Goal: Task Accomplishment & Management: Use online tool/utility

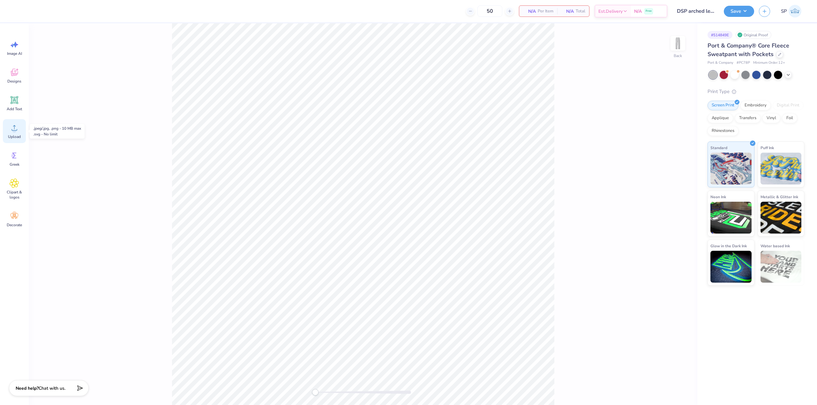
click at [14, 129] on circle at bounding box center [14, 130] width 4 height 4
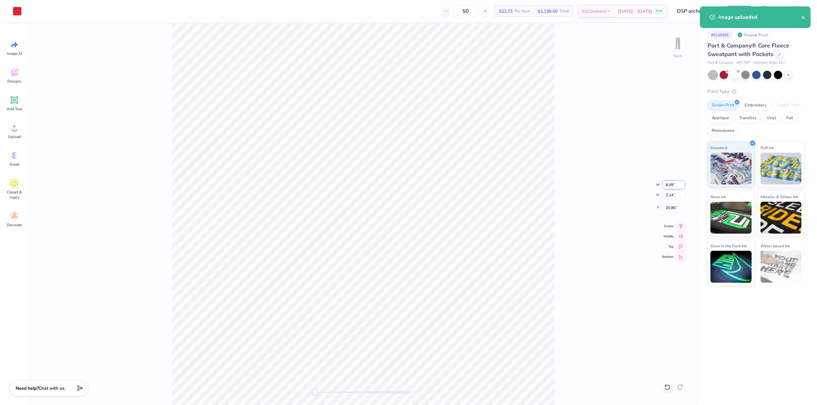
click at [672, 185] on input "8.09" at bounding box center [673, 185] width 23 height 9
type input "4.00"
type input "1.06"
click at [670, 206] on input "21.34" at bounding box center [673, 207] width 23 height 9
type input "3"
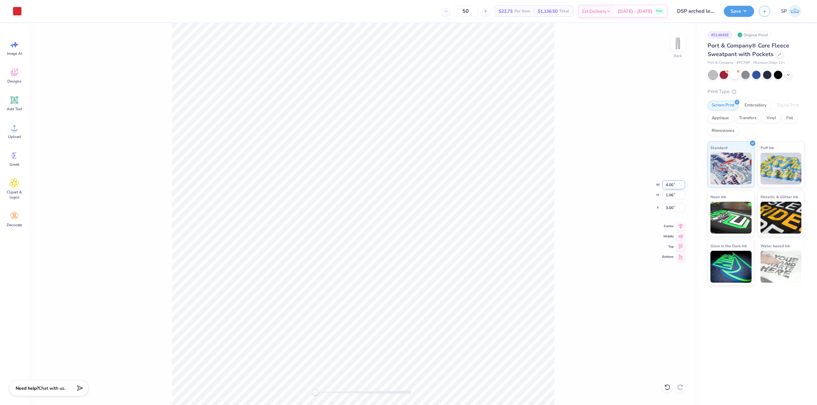
click at [666, 187] on input "4.00" at bounding box center [673, 185] width 23 height 9
type input "5"
type input "6.00"
type input "1.59"
type input "2.73"
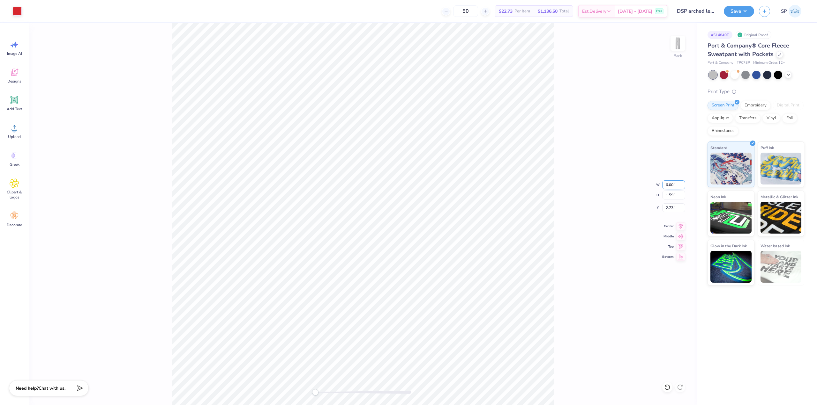
click at [670, 186] on input "6.00" at bounding box center [673, 185] width 23 height 9
type input "5.50"
type input "1.46"
type input "2.80"
click at [568, 172] on div "Back W 5.50 5.50 " H 1.46 1.46 " Y 2.80 2.80 " Center Middle Top Bottom" at bounding box center [363, 214] width 668 height 382
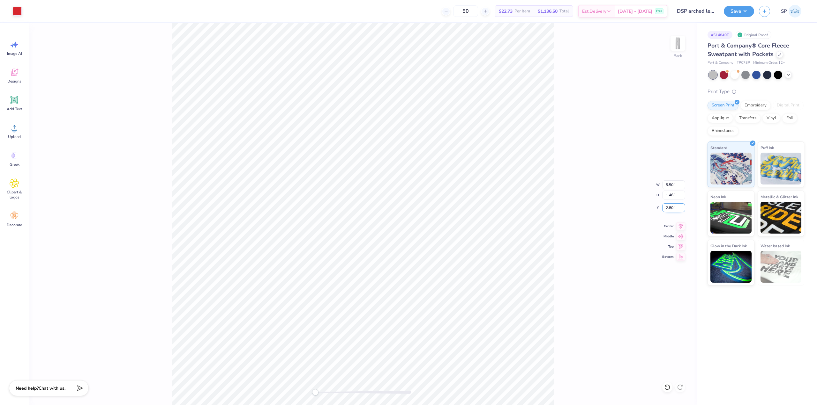
click at [674, 208] on input "2.80" at bounding box center [673, 207] width 23 height 9
type input "3"
click at [733, 13] on button "Save" at bounding box center [738, 10] width 30 height 11
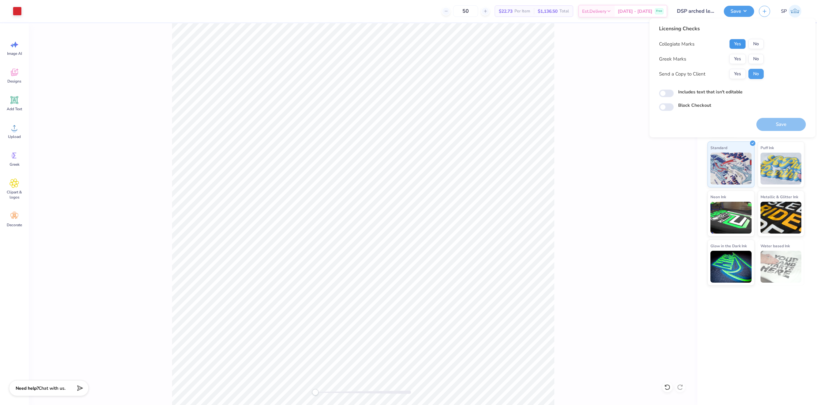
click at [736, 41] on button "Yes" at bounding box center [737, 44] width 17 height 10
click at [755, 56] on button "No" at bounding box center [755, 59] width 15 height 10
click at [668, 96] on input "Includes text that isn't editable" at bounding box center [666, 94] width 15 height 8
checkbox input "true"
click at [668, 109] on input "Block Checkout" at bounding box center [666, 107] width 15 height 8
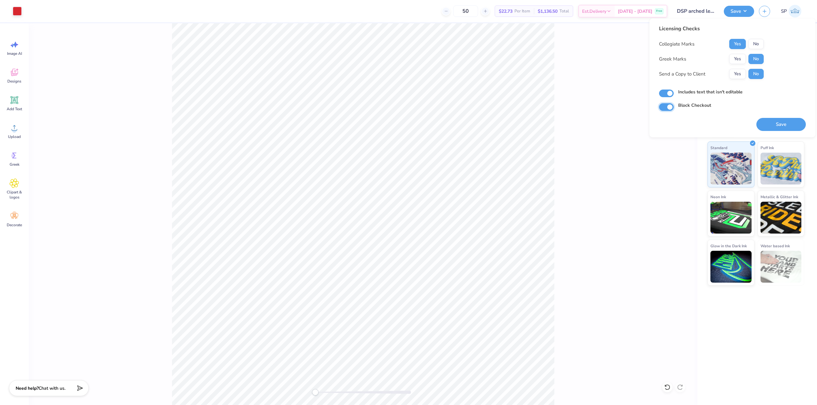
checkbox input "true"
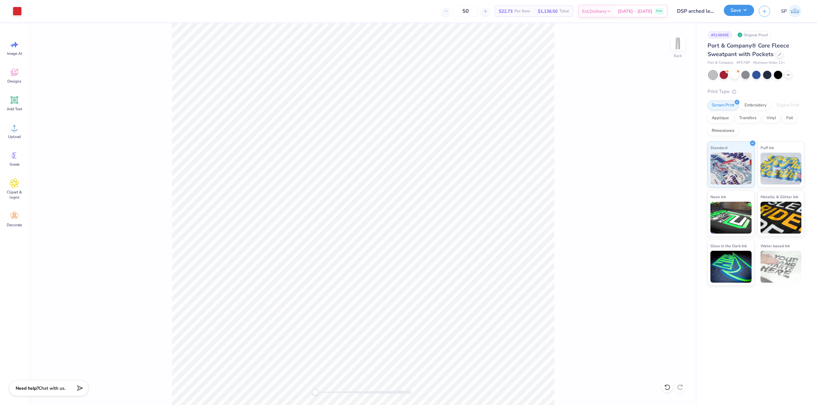
click at [736, 9] on button "Save" at bounding box center [738, 10] width 30 height 11
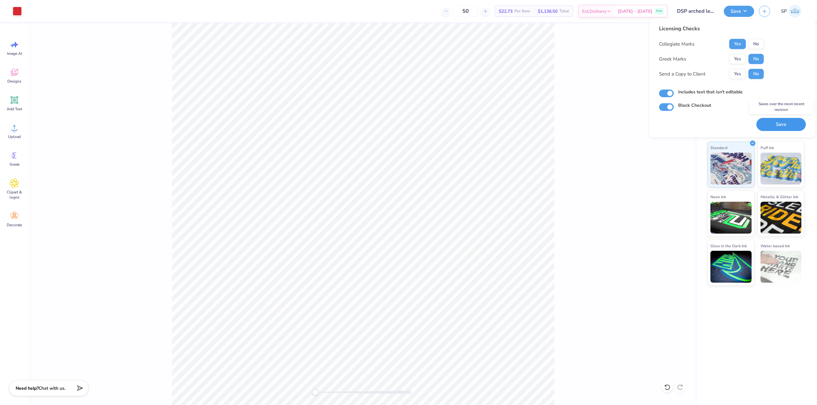
click at [773, 124] on button "Save" at bounding box center [780, 124] width 49 height 13
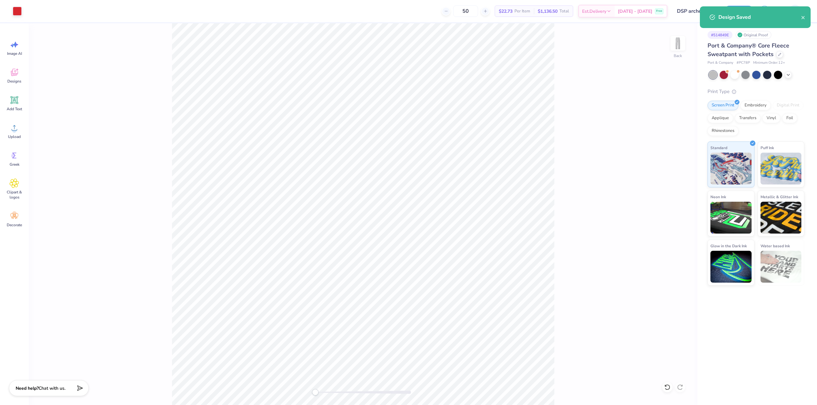
click at [800, 14] on div "Design Saved" at bounding box center [759, 17] width 83 height 8
click at [802, 18] on div "Design Saved" at bounding box center [754, 17] width 111 height 22
click at [737, 6] on div "Design Saved" at bounding box center [754, 19] width 113 height 29
click at [737, 11] on button "Save" at bounding box center [738, 10] width 30 height 11
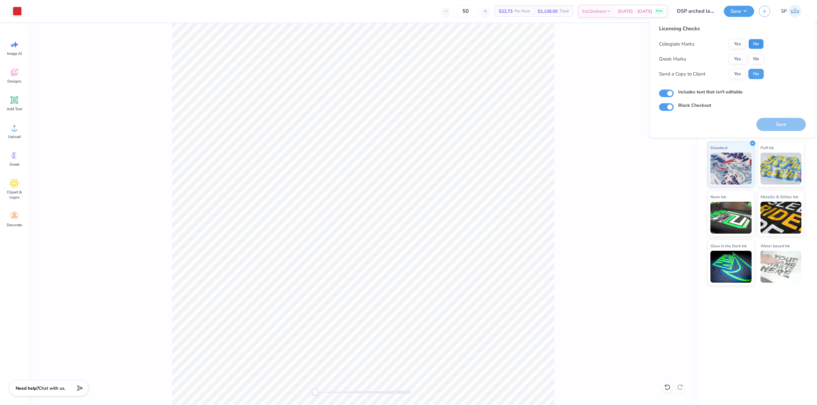
click at [759, 41] on button "No" at bounding box center [755, 44] width 15 height 10
click at [736, 57] on button "Yes" at bounding box center [737, 59] width 17 height 10
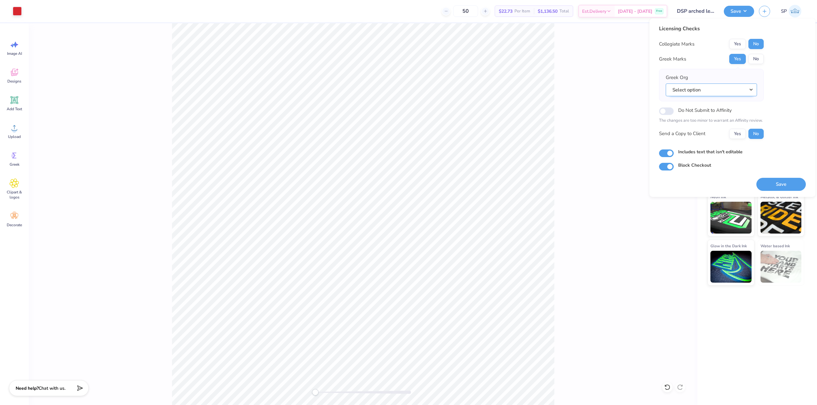
click at [708, 93] on button "Select option" at bounding box center [710, 90] width 91 height 13
click at [709, 161] on link "Delta Sigma Pi" at bounding box center [711, 164] width 86 height 11
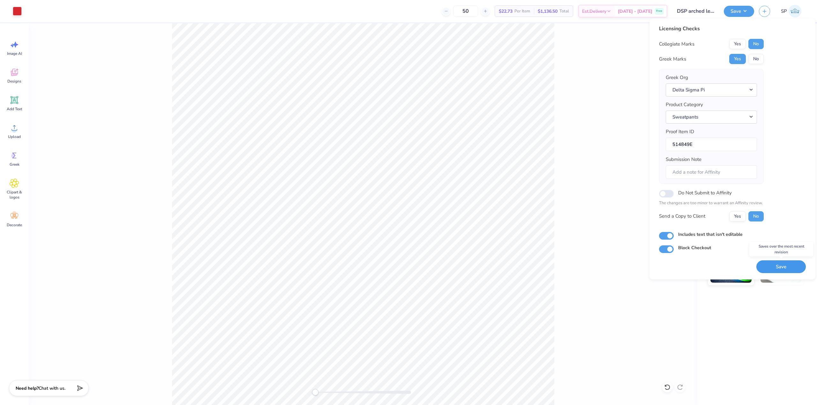
click at [783, 268] on button "Save" at bounding box center [780, 267] width 49 height 13
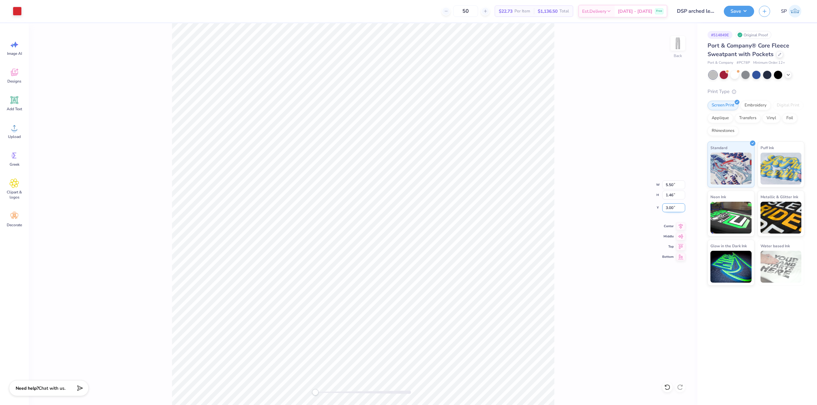
click at [672, 208] on input "3.00" at bounding box center [673, 207] width 23 height 9
type input "4"
click at [728, 7] on button "Save" at bounding box center [738, 10] width 30 height 11
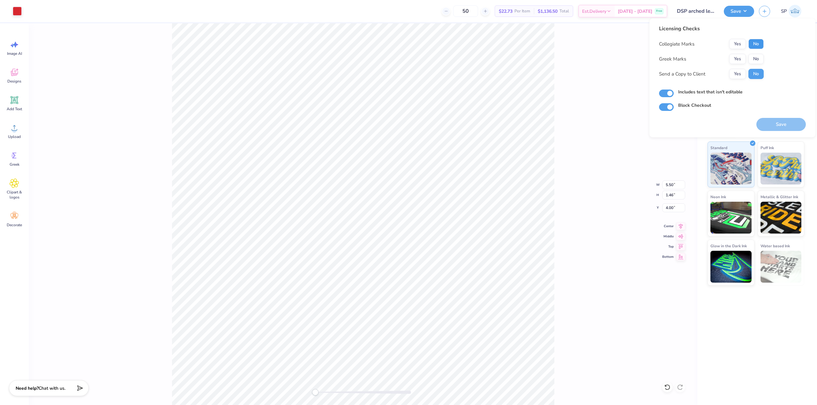
click at [756, 41] on button "No" at bounding box center [755, 44] width 15 height 10
drag, startPoint x: 733, startPoint y: 65, endPoint x: 737, endPoint y: 60, distance: 6.4
click at [733, 65] on div "Collegiate Marks Yes No Greek Marks Yes No Send a Copy to Client Yes No" at bounding box center [711, 59] width 105 height 40
click at [737, 59] on button "Yes" at bounding box center [737, 59] width 17 height 10
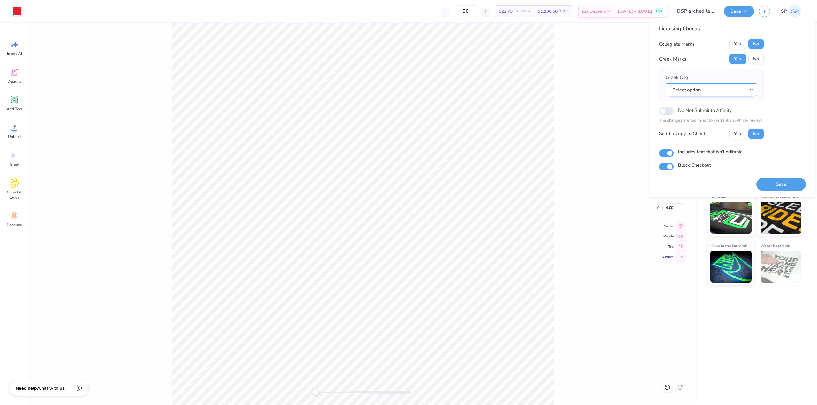
click at [724, 92] on button "Select option" at bounding box center [710, 90] width 91 height 13
click at [718, 144] on link "Delta Sigma Pi" at bounding box center [711, 145] width 86 height 11
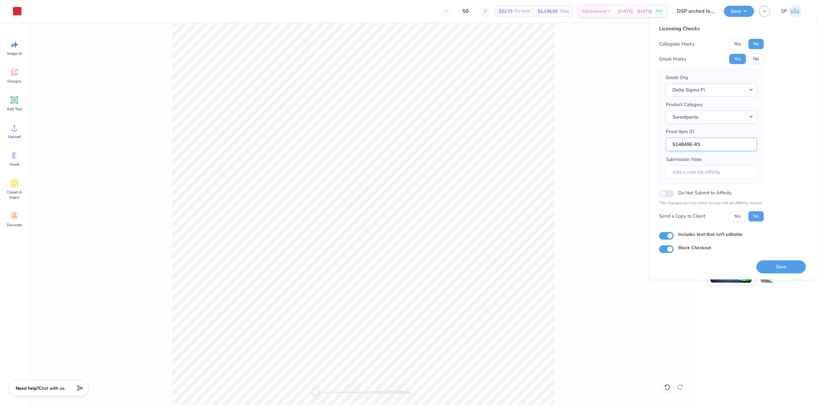
drag, startPoint x: 703, startPoint y: 143, endPoint x: 709, endPoint y: 142, distance: 5.8
click at [709, 142] on input "514849E-R1" at bounding box center [710, 145] width 91 height 14
type input "514849E"
drag, startPoint x: 786, startPoint y: 185, endPoint x: 784, endPoint y: 181, distance: 4.3
click at [785, 183] on div "Licensing Checks Collegiate Marks Yes No Greek Marks Yes No Greek Org Delta Sig…" at bounding box center [732, 139] width 147 height 228
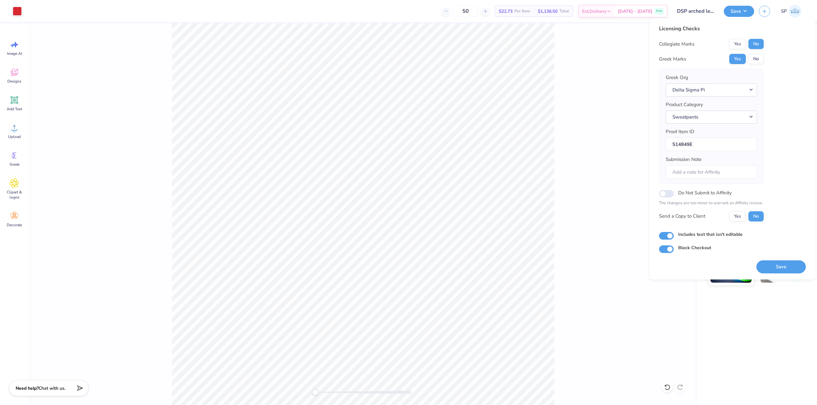
click at [785, 169] on div "Licensing Checks Collegiate Marks Yes No Greek Marks Yes No Greek Org Delta Sig…" at bounding box center [732, 139] width 147 height 228
click at [785, 266] on button "Save" at bounding box center [780, 267] width 49 height 13
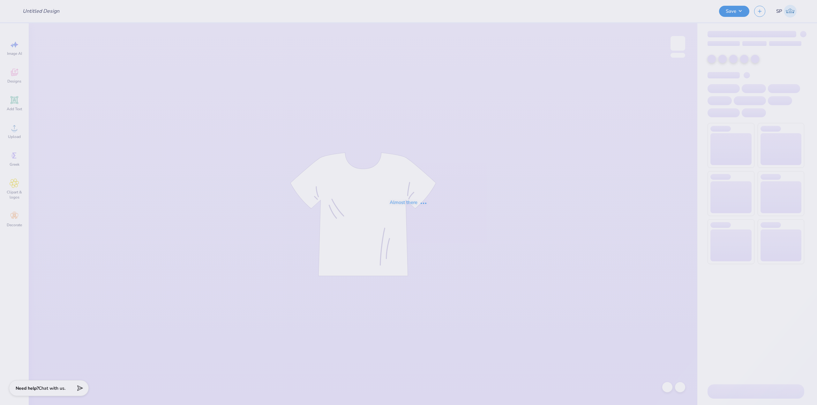
type input "DSP arched letters football sweats"
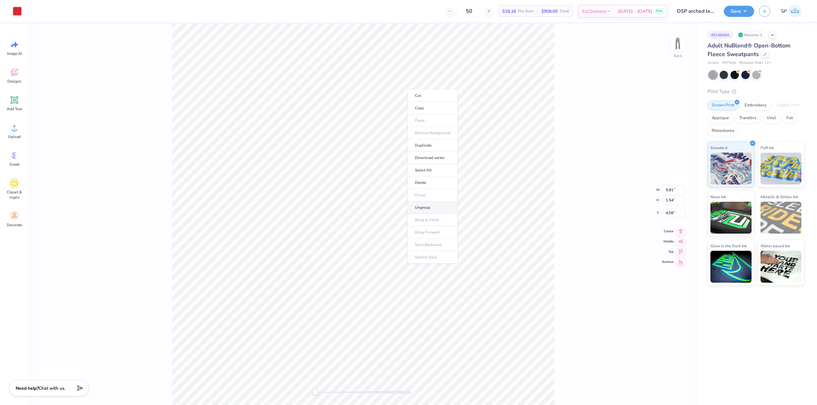
click at [422, 210] on li "Ungroup" at bounding box center [432, 208] width 50 height 12
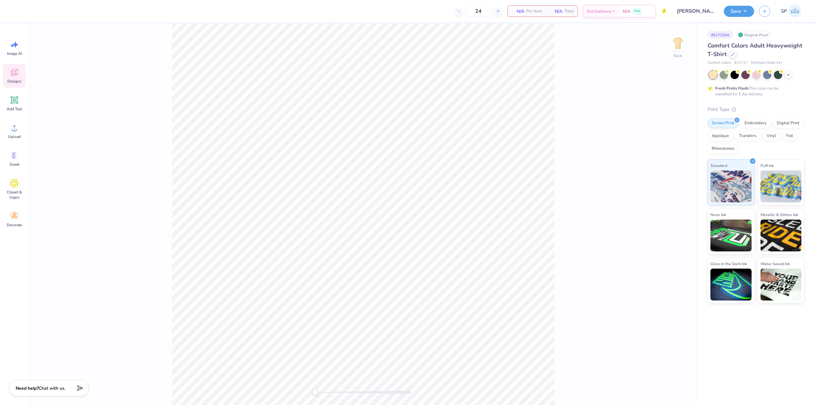
click at [16, 75] on icon at bounding box center [14, 73] width 6 height 5
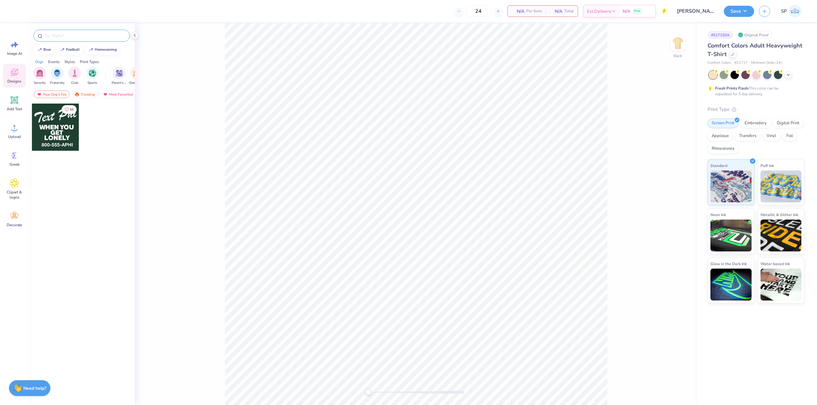
click at [72, 40] on div at bounding box center [81, 36] width 96 height 12
click at [75, 36] on input "text" at bounding box center [85, 36] width 82 height 6
paste input "Delta Delta Delta Tri Delta Athletic Text"
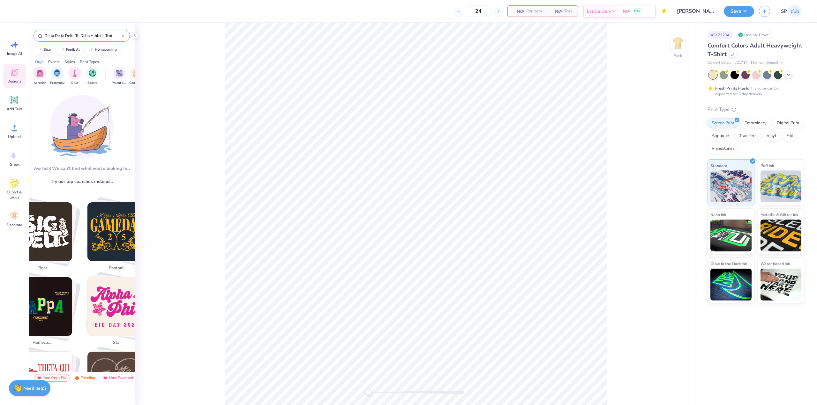
paste input "Athletic Text and Number"
type input "Athletic Text and Number"
click at [120, 37] on input "Athletic Text and Number" at bounding box center [83, 36] width 78 height 6
click at [122, 37] on icon at bounding box center [123, 36] width 3 height 3
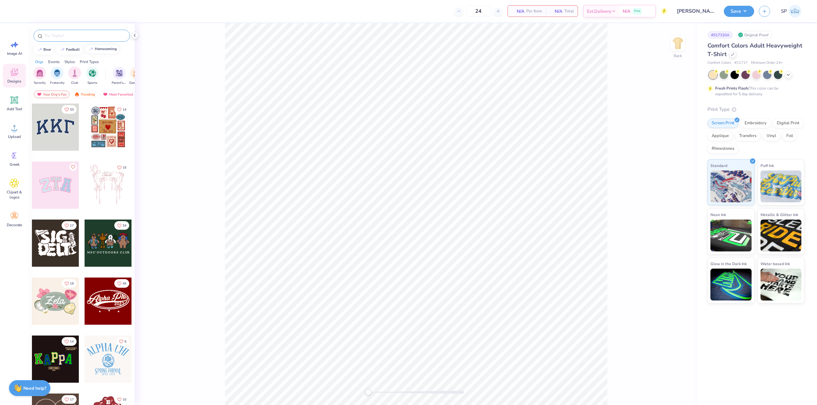
paste input "Athletic Text and Number"
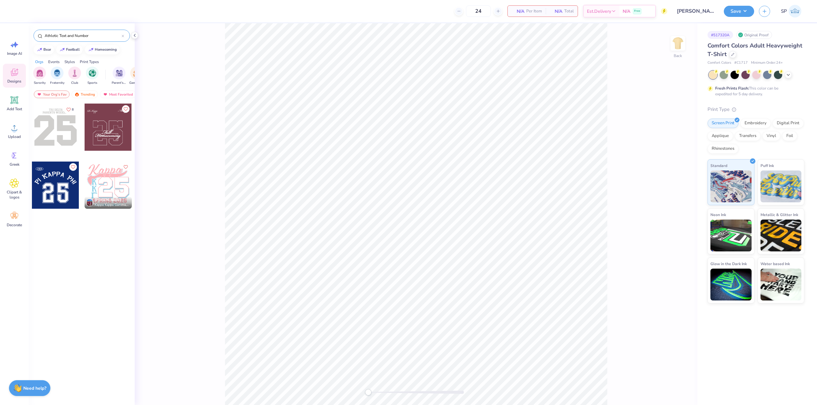
type input "Athletic Text and Number"
click at [66, 131] on div at bounding box center [55, 127] width 47 height 47
click at [395, 302] on li "Ungroup" at bounding box center [401, 306] width 50 height 12
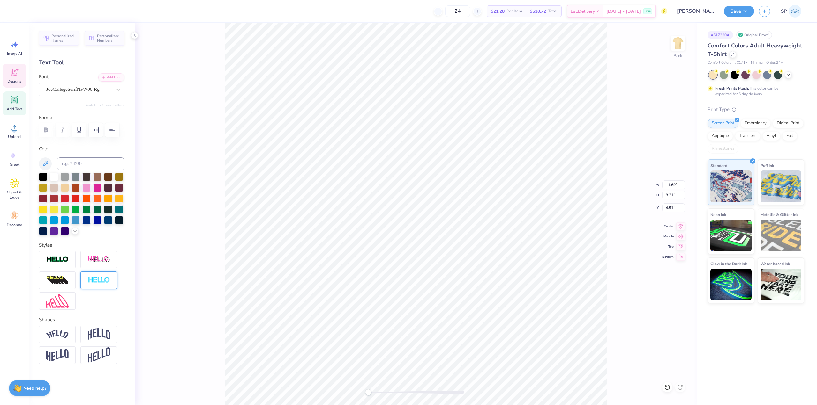
click at [98, 284] on div at bounding box center [98, 281] width 37 height 18
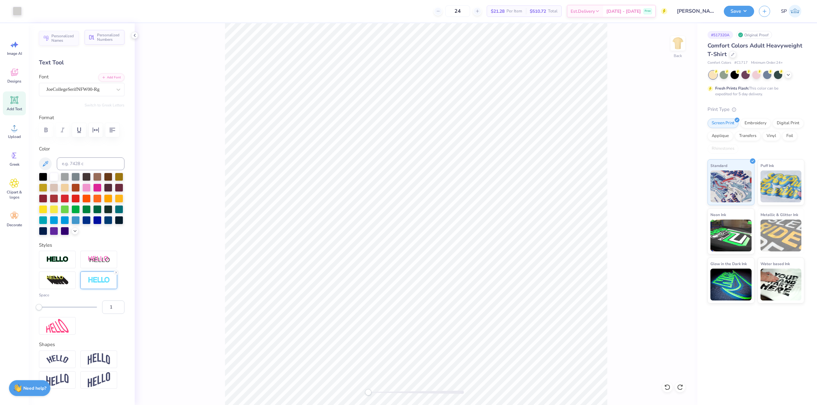
click at [101, 40] on span "Personalized Numbers" at bounding box center [109, 37] width 24 height 9
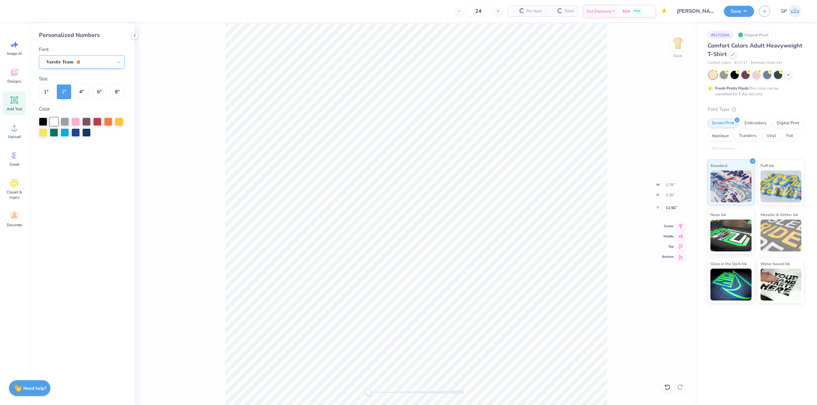
click at [73, 61] on div "Varsity Team" at bounding box center [79, 62] width 67 height 10
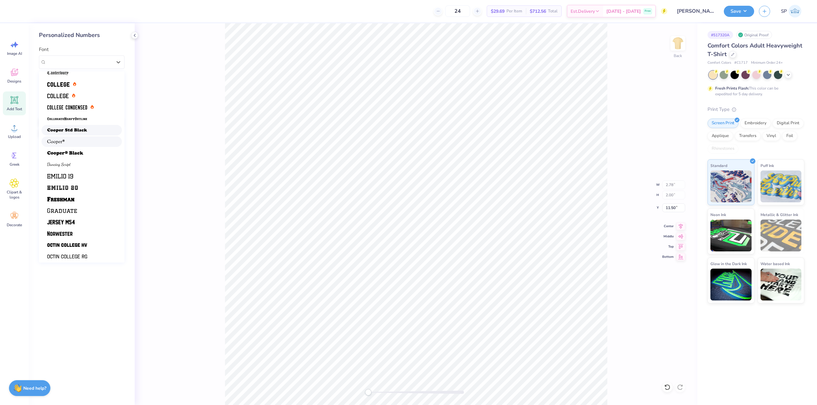
scroll to position [54, 0]
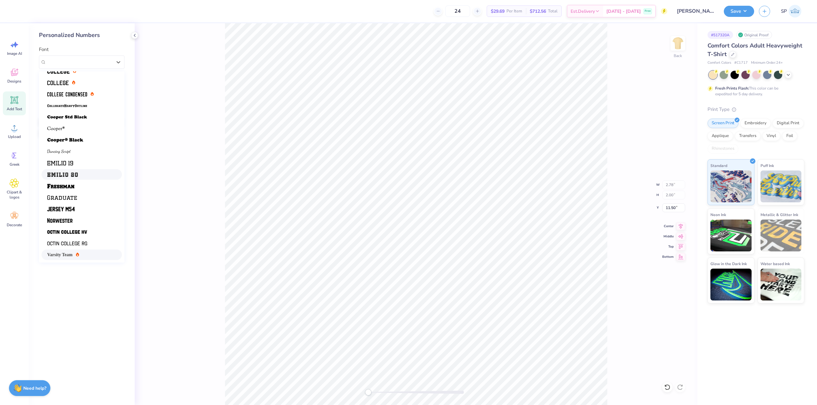
click at [84, 178] on div at bounding box center [81, 174] width 69 height 7
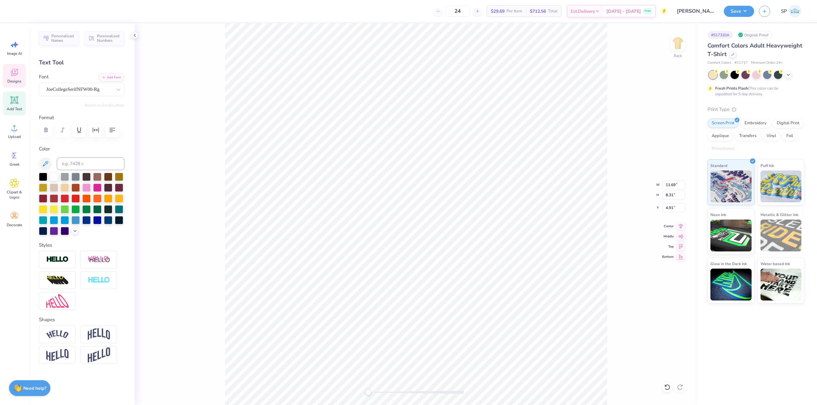
type input "11.69"
type input "8.31"
type input "4.91"
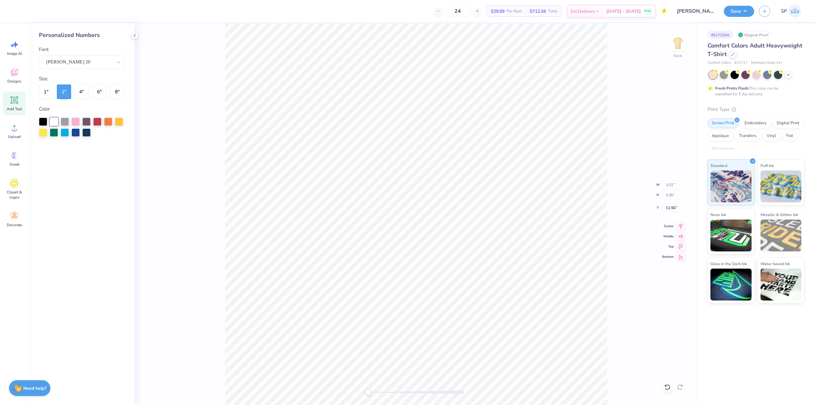
click at [185, 77] on div "Back W 3.02 3.02 " H 2.00 2.00 " Y 11.50 11.50 " Center Middle Top Bottom" at bounding box center [416, 214] width 562 height 382
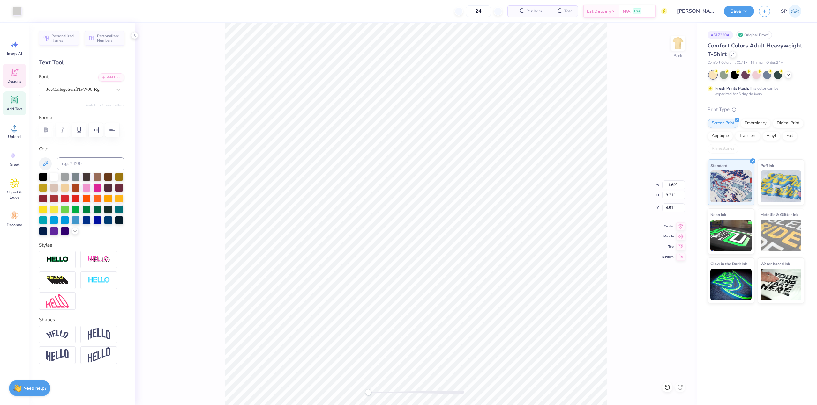
type input "11.69"
type input "8.31"
type input "4.91"
click at [70, 92] on div "JoeCollegeSerifNFW00-Rg" at bounding box center [79, 90] width 67 height 10
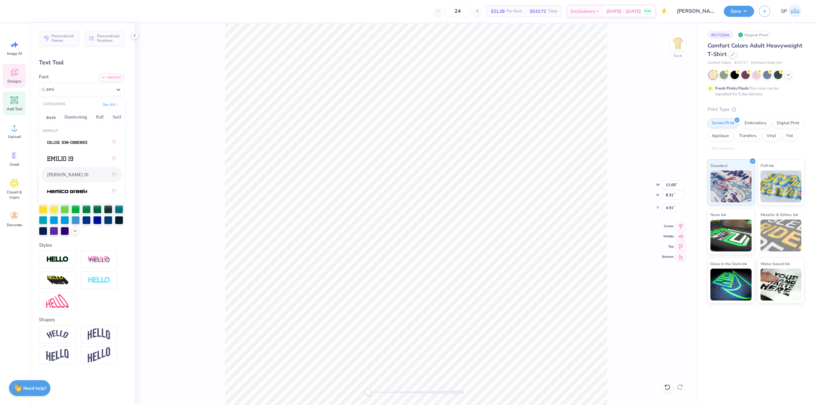
click at [88, 178] on div "[PERSON_NAME] 20" at bounding box center [81, 174] width 69 height 11
type input "emi"
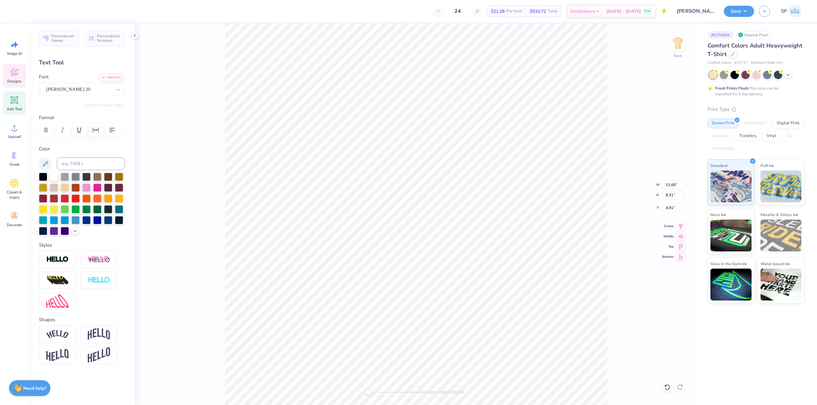
scroll to position [5, 1]
type textarea "5"
click at [77, 89] on div "[PERSON_NAME] 20" at bounding box center [79, 90] width 67 height 10
type input "7.23"
type input "3.77"
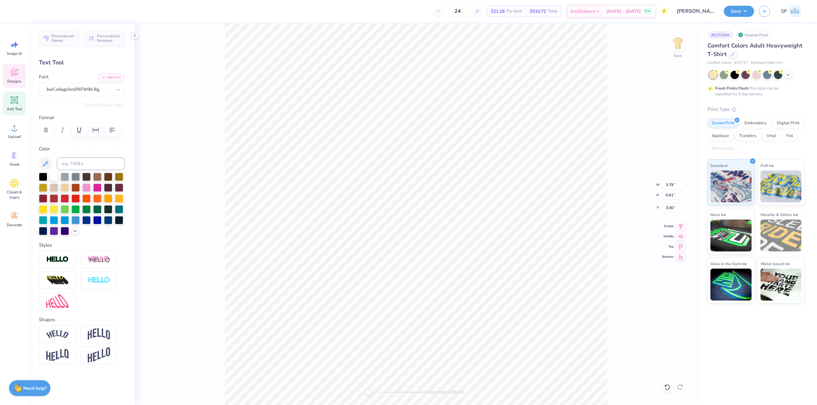
scroll to position [5, 2]
type textarea "Alpha O"
type input "6.00"
type input "1.15"
type input "3.49"
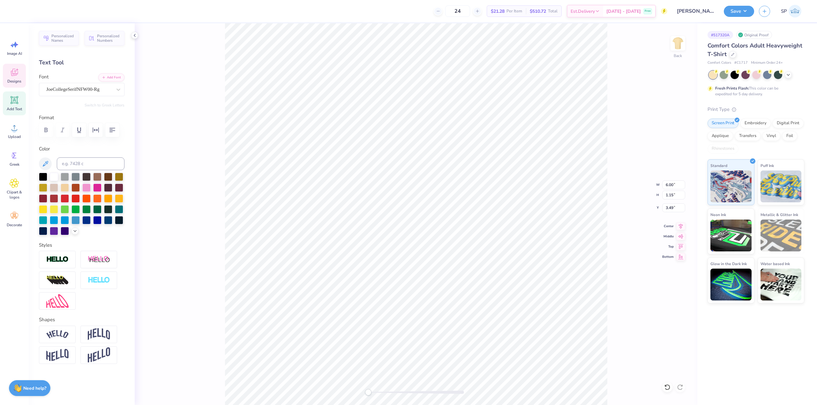
type input "8.27"
type input "1.59"
type input "4.22"
type input "6.00"
type input "1.15"
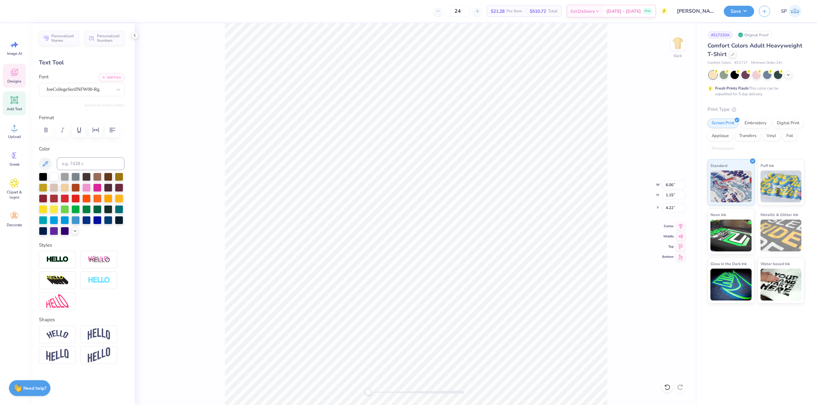
type input "6.04"
type input "9.24"
type input "5.62"
type input "5.42"
type input "8.28"
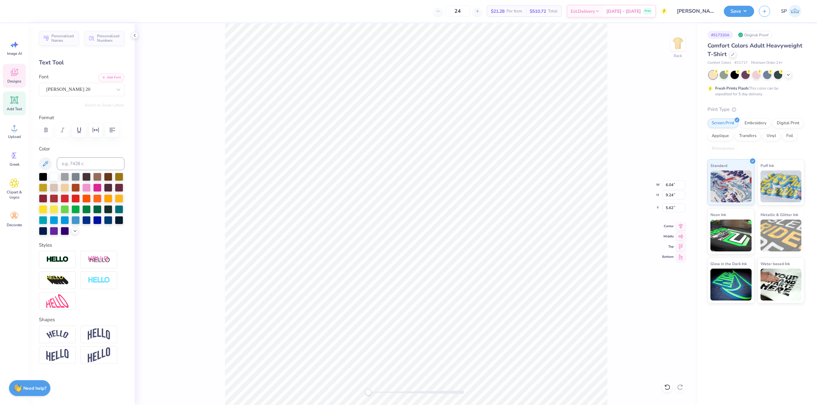
type input "6.57"
paste textarea "97"
type textarea "97"
click at [94, 129] on icon "button" at bounding box center [96, 130] width 8 height 8
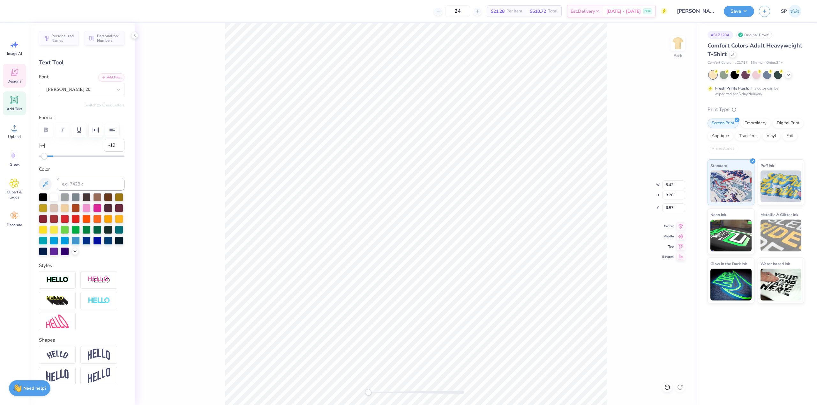
type input "-20"
drag, startPoint x: 53, startPoint y: 156, endPoint x: 38, endPoint y: 156, distance: 15.0
click at [41, 156] on div "Accessibility label" at bounding box center [44, 156] width 6 height 6
click at [109, 146] on input "-20" at bounding box center [114, 145] width 21 height 13
type input "6"
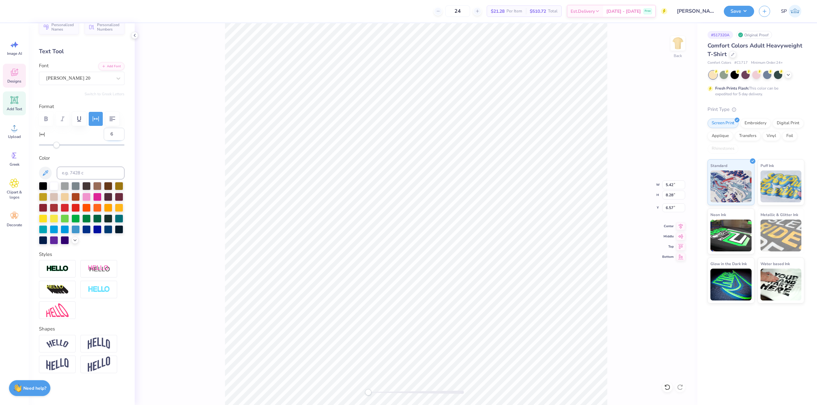
scroll to position [22, 0]
type textarea "9 7"
click at [104, 128] on input "6" at bounding box center [114, 134] width 21 height 13
type input "5"
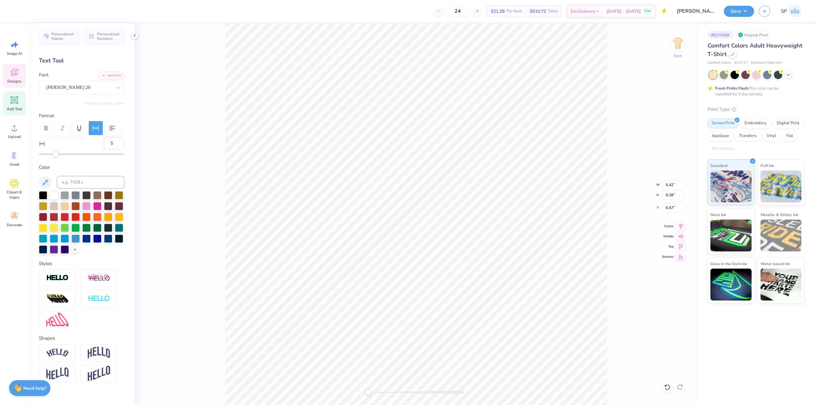
scroll to position [0, 0]
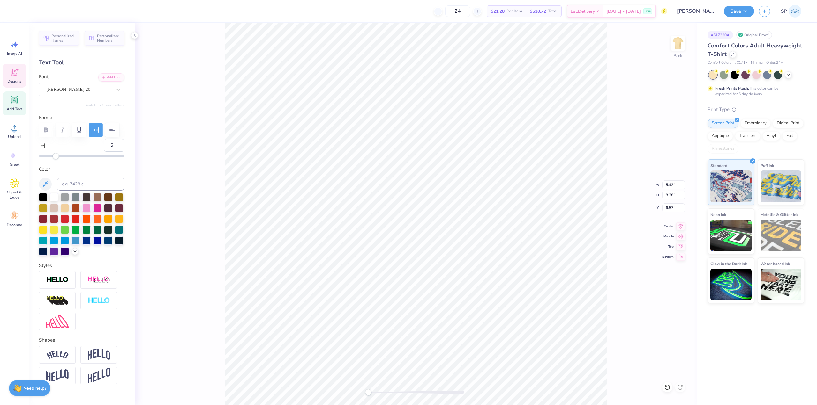
type textarea "9 7"
drag, startPoint x: 90, startPoint y: 129, endPoint x: 93, endPoint y: 129, distance: 3.8
click at [90, 129] on button "button" at bounding box center [96, 130] width 14 height 14
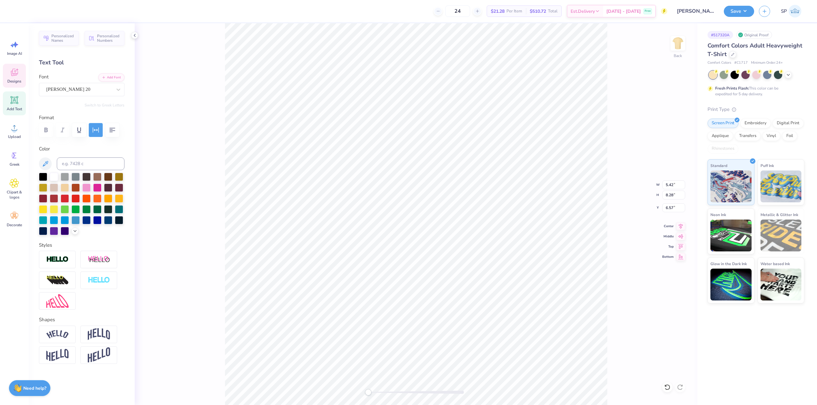
click at [96, 130] on icon "button" at bounding box center [96, 130] width 8 height 8
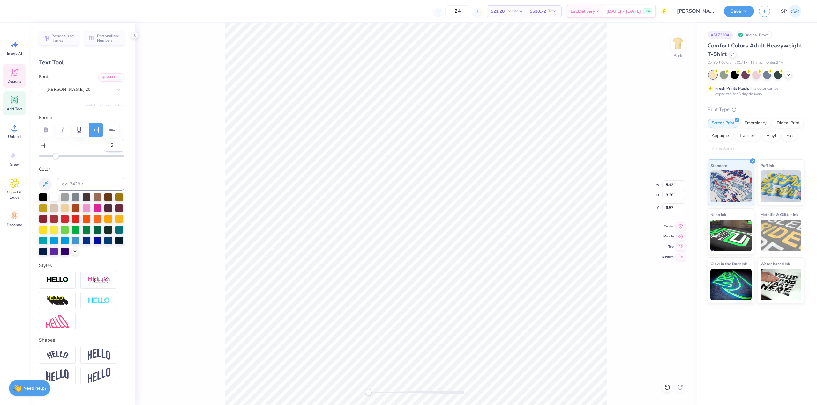
click at [105, 146] on input "5" at bounding box center [114, 145] width 21 height 13
type input "4"
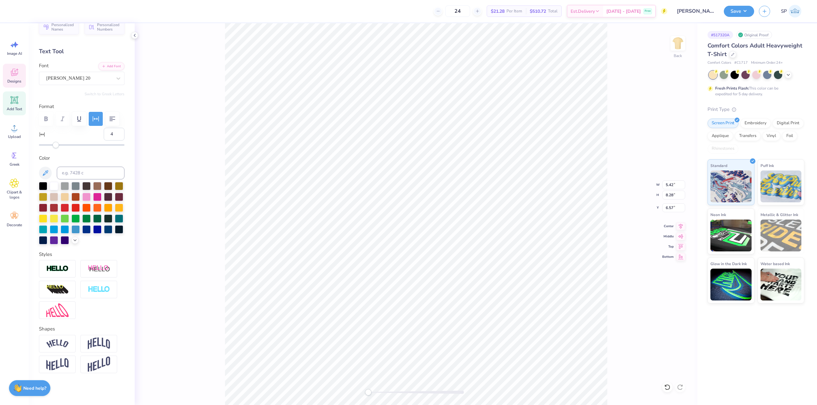
scroll to position [6, 1]
type textarea "9 7"
click at [107, 128] on input "4" at bounding box center [114, 134] width 21 height 13
type input "8"
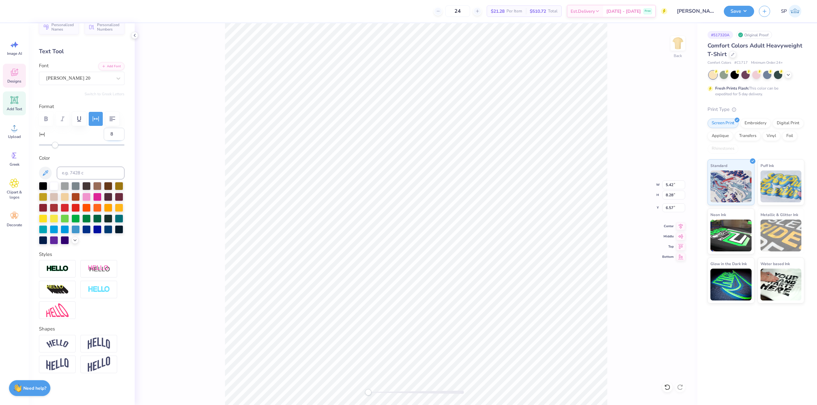
scroll to position [0, 0]
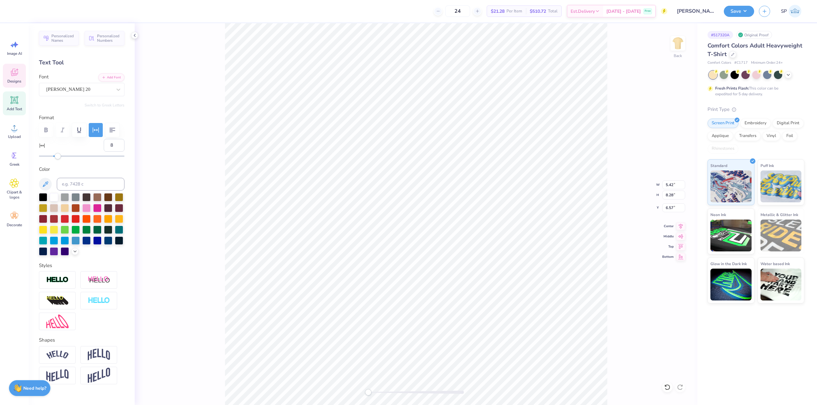
click at [204, 154] on div "Back W 5.42 5.42 " H 8.28 8.28 " Y 6.57 6.57 " Center Middle Top Bottom" at bounding box center [416, 214] width 562 height 382
type input "5.42"
type input "8.28"
type input "6.57"
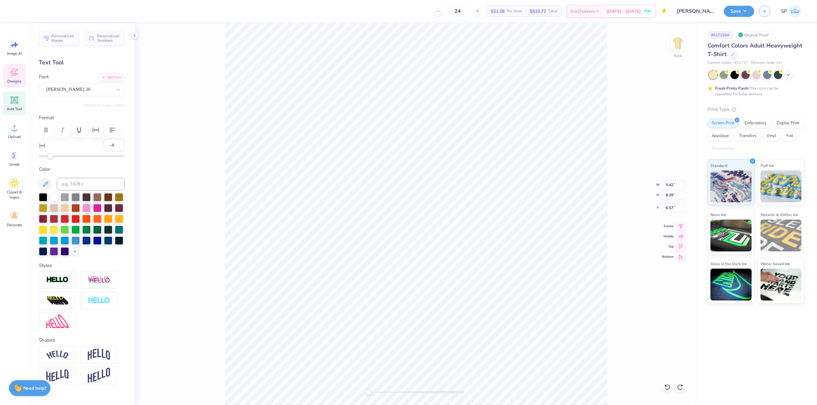
type input "-5"
click at [49, 156] on div "Accessibility label" at bounding box center [49, 156] width 6 height 6
type textarea "97"
type input "-9"
click at [47, 158] on div "Accessibility label" at bounding box center [46, 156] width 6 height 6
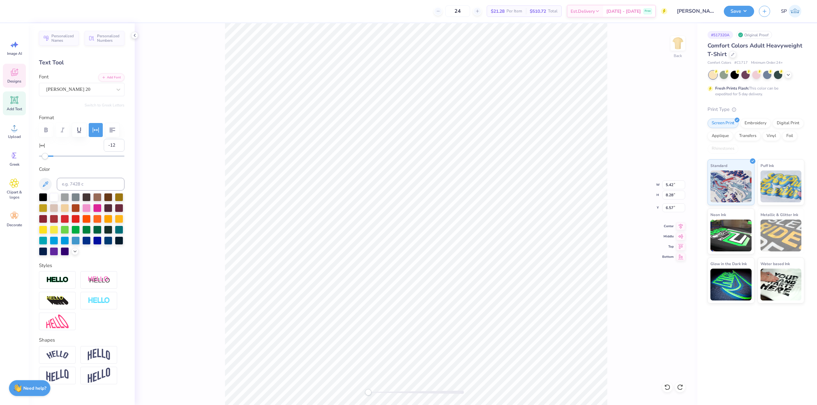
type input "-13"
drag, startPoint x: 47, startPoint y: 158, endPoint x: 44, endPoint y: 158, distance: 3.2
click at [44, 158] on div "Accessibility label" at bounding box center [44, 156] width 6 height 6
type input "-20"
drag, startPoint x: 43, startPoint y: 158, endPoint x: 38, endPoint y: 158, distance: 4.8
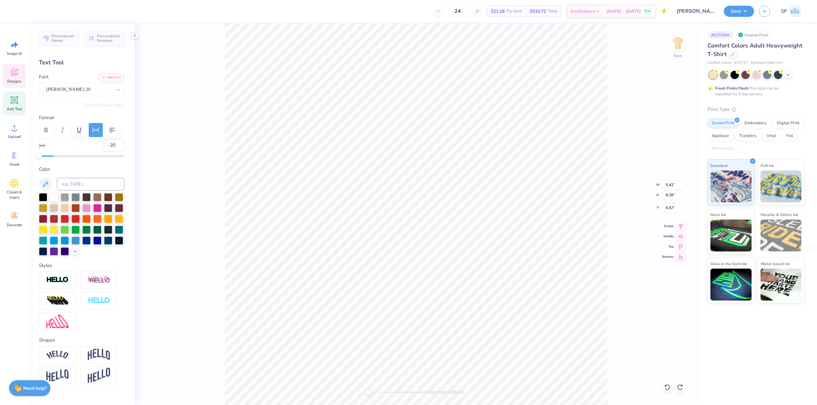
click at [38, 158] on div "Accessibility label" at bounding box center [39, 156] width 6 height 6
type input "-14"
drag, startPoint x: 38, startPoint y: 158, endPoint x: 43, endPoint y: 159, distance: 4.9
click at [43, 159] on div "Accessibility label" at bounding box center [43, 156] width 6 height 6
type input "-19"
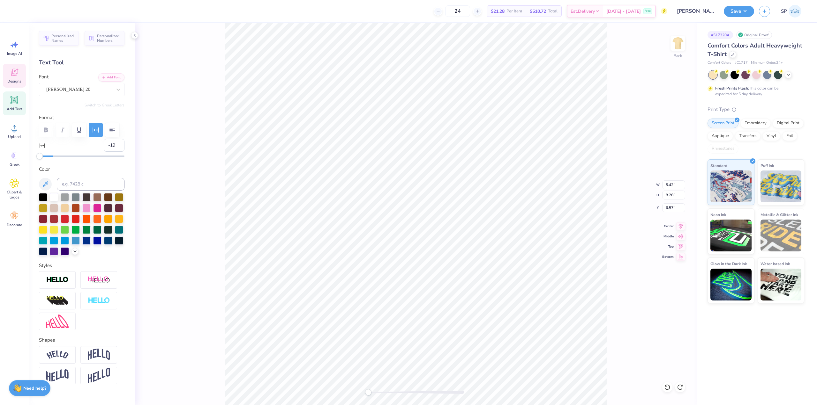
drag, startPoint x: 43, startPoint y: 159, endPoint x: 40, endPoint y: 159, distance: 3.2
click at [40, 159] on div "Accessibility label" at bounding box center [39, 156] width 6 height 6
type input "-16"
click at [42, 159] on div at bounding box center [81, 156] width 85 height 6
type input "6.00"
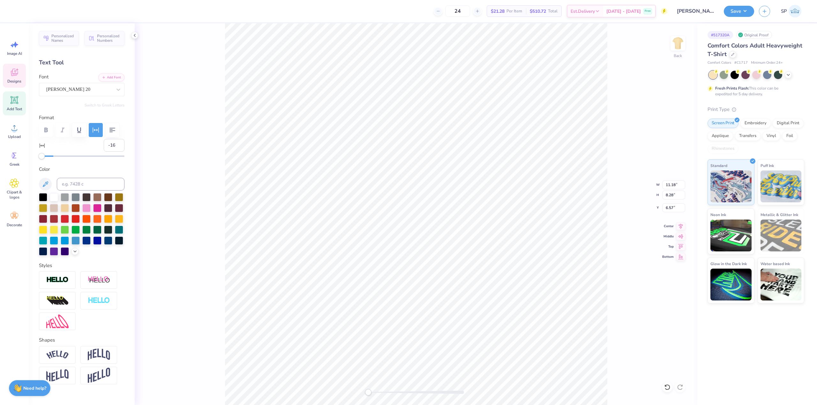
type input "1.15"
type input "4.25"
type input "0"
click at [17, 9] on div at bounding box center [17, 10] width 9 height 9
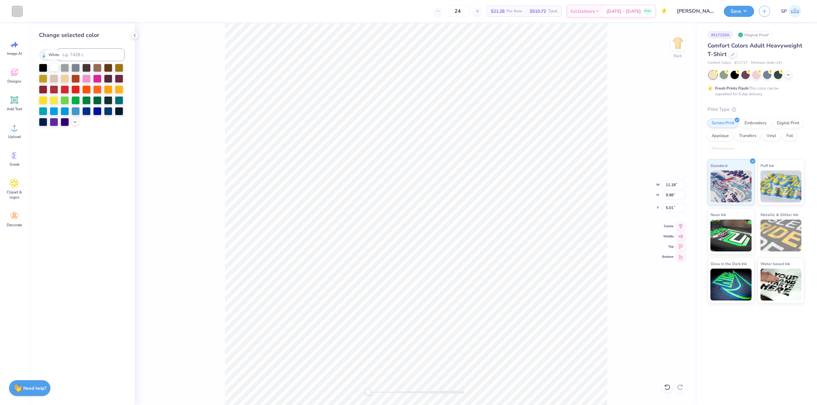
click at [51, 68] on div at bounding box center [54, 67] width 8 height 8
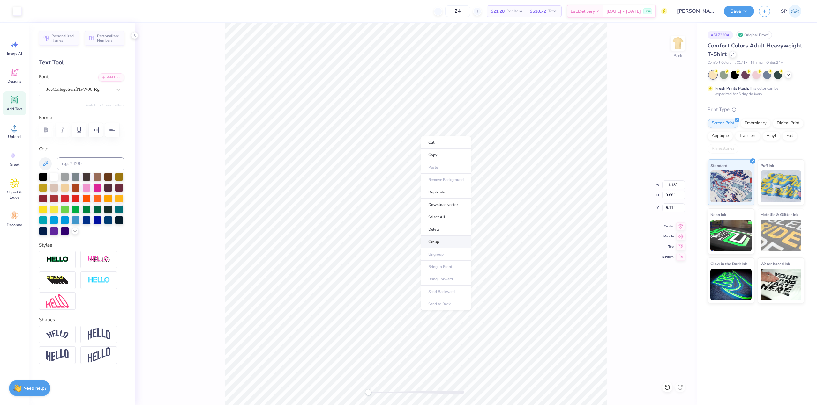
click at [441, 243] on li "Group" at bounding box center [446, 242] width 50 height 12
click at [667, 206] on input "5.11" at bounding box center [673, 207] width 23 height 9
type input "3"
click at [677, 184] on input "11.18" at bounding box center [673, 185] width 23 height 9
type input "12.00"
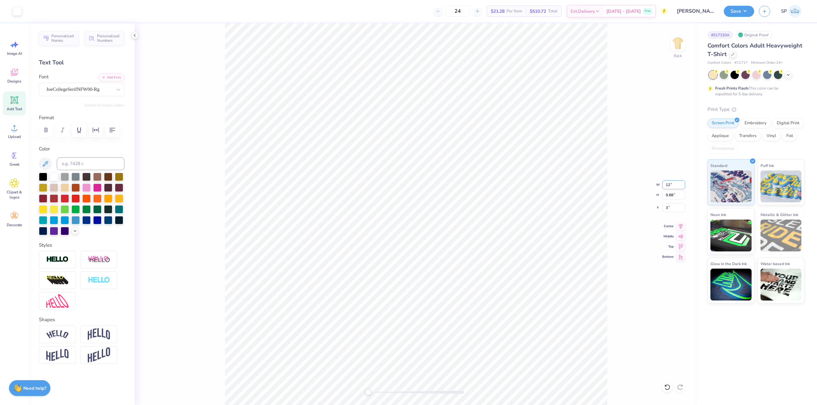
type input "10.60"
click at [670, 209] on input "2.64" at bounding box center [673, 207] width 23 height 9
type input "3"
click at [435, 227] on li "Ungroup" at bounding box center [446, 230] width 50 height 12
click at [677, 45] on img at bounding box center [678, 44] width 26 height 26
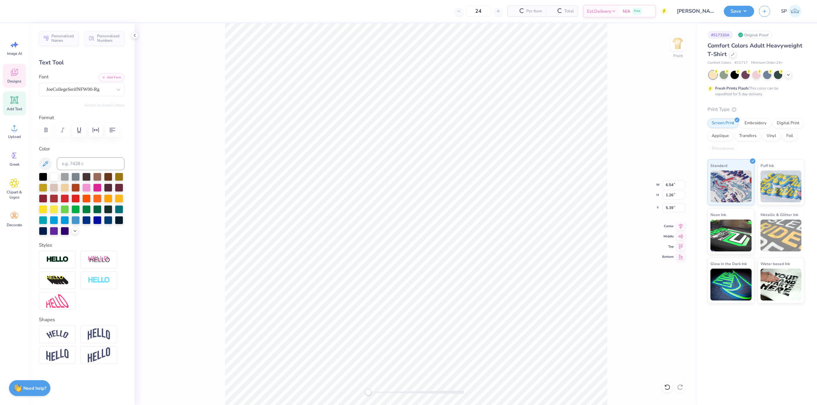
click at [670, 213] on div "Front W 6.54 6.54 " H 1.26 1.26 " Y 5.39 5.39 " Center Middle Top Bottom" at bounding box center [416, 214] width 562 height 382
click at [670, 211] on div "Front W 6.54 H 1.26 Y 5.39 Center Middle Top Bottom" at bounding box center [416, 214] width 562 height 382
click at [94, 40] on icon "button" at bounding box center [91, 37] width 6 height 6
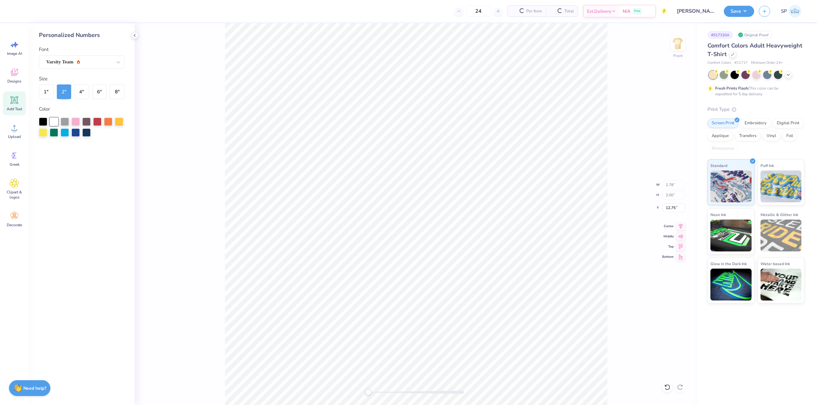
type input "2.78"
type input "2.00"
type input "12.75"
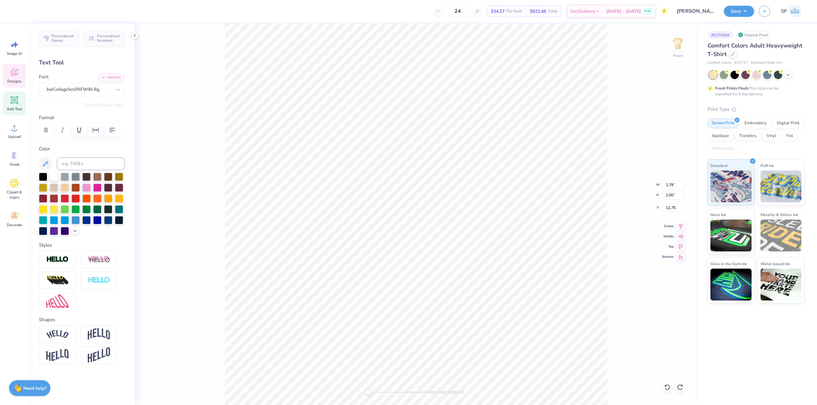
type input "6.54"
type input "1.26"
type input "5.39"
click at [64, 43] on button "Personalized Names" at bounding box center [59, 38] width 40 height 15
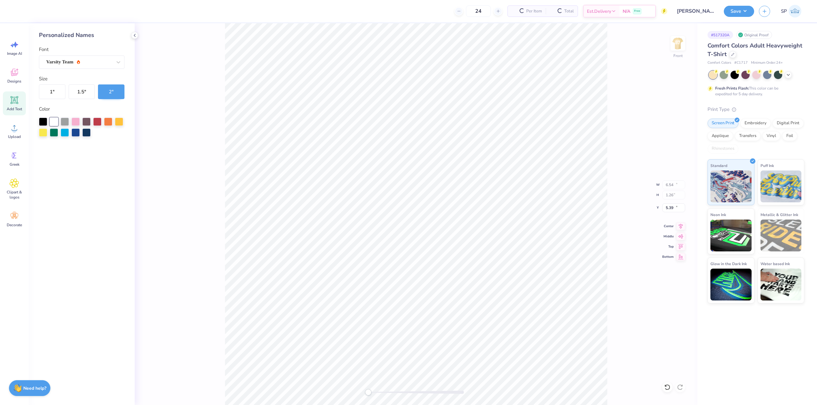
type input "12.43"
type input "2.00"
type input "12.75"
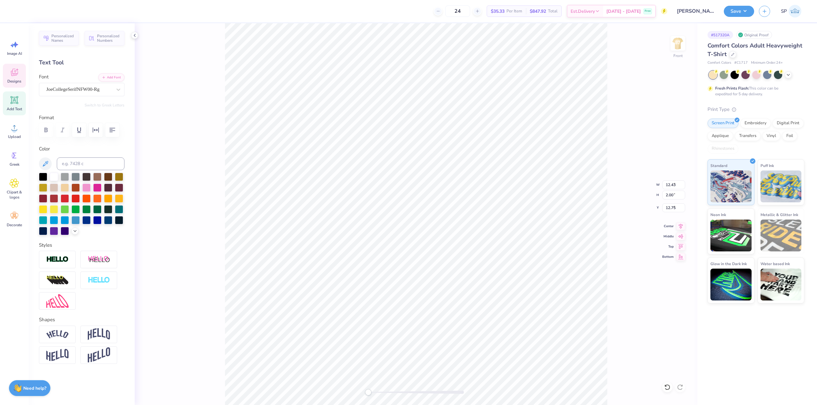
type input "6.54"
type input "1.26"
type input "5.39"
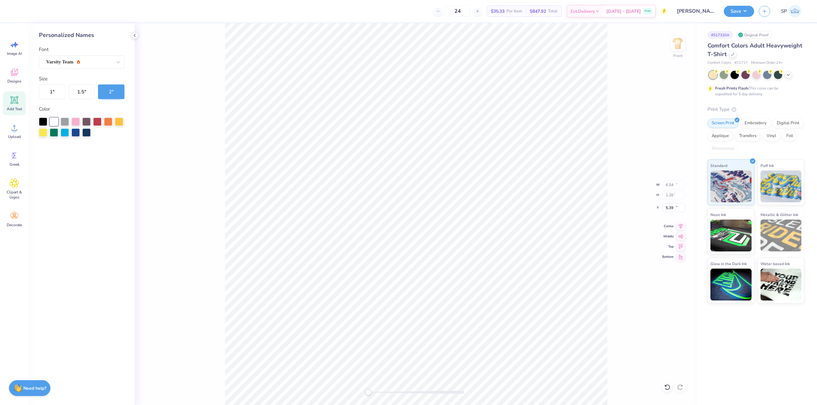
type input "12.43"
type input "2.00"
type input "12.75"
click at [88, 65] on div "Varsity Team" at bounding box center [79, 62] width 67 height 10
type input "jo"
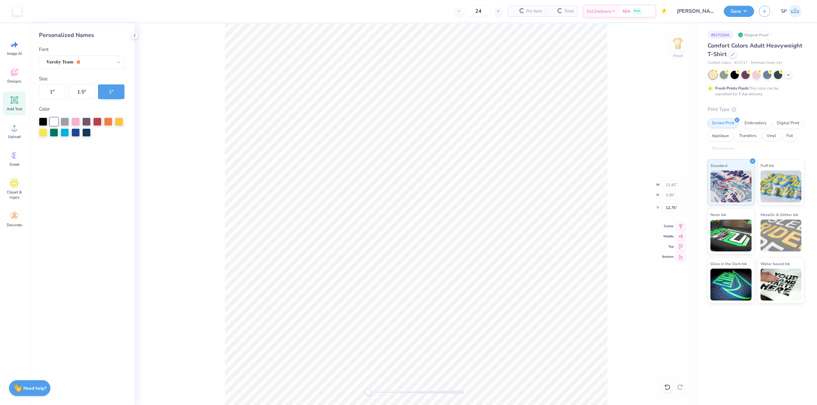
type input "12.43"
type input "2.00"
click at [673, 209] on input "12.75" at bounding box center [673, 207] width 23 height 9
type input "3"
click at [71, 88] on button "1.5 "" at bounding box center [82, 92] width 26 height 15
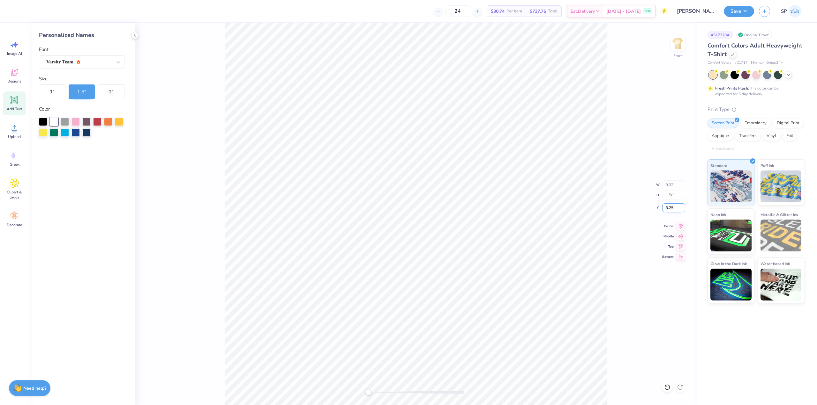
click at [675, 211] on input "3.25" at bounding box center [673, 207] width 23 height 9
type input "3"
click at [673, 52] on div at bounding box center [677, 43] width 29 height 29
click at [741, 14] on button "Save" at bounding box center [738, 10] width 30 height 11
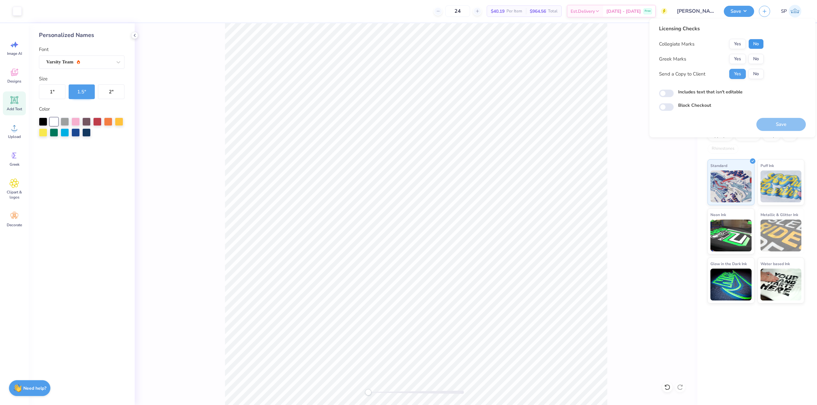
click at [749, 42] on button "No" at bounding box center [755, 44] width 15 height 10
click at [742, 58] on button "Yes" at bounding box center [737, 59] width 17 height 10
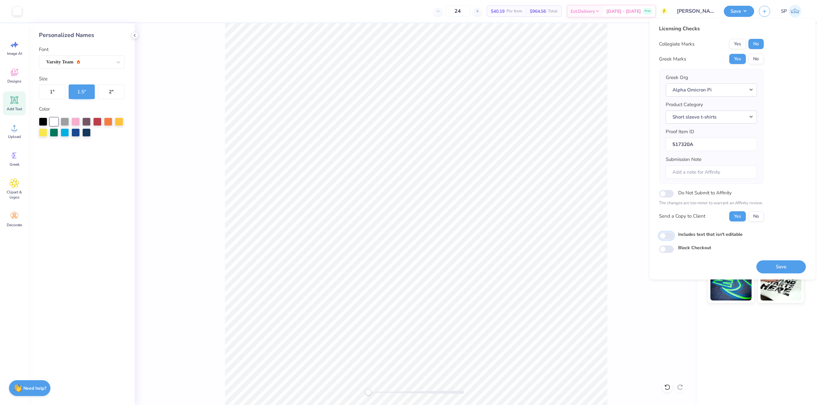
click at [671, 235] on input "Includes text that isn't editable" at bounding box center [666, 236] width 15 height 8
checkbox input "true"
click at [783, 271] on button "Save" at bounding box center [780, 267] width 49 height 13
